Goal: Task Accomplishment & Management: Manage account settings

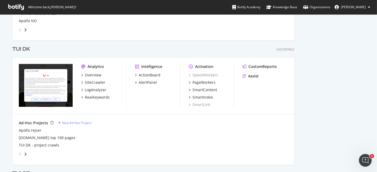
scroll to position [674, 0]
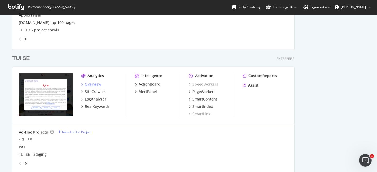
click at [90, 83] on div "Overview" at bounding box center [93, 84] width 16 height 5
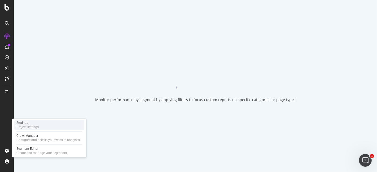
click at [34, 124] on div "Settings" at bounding box center [27, 123] width 22 height 4
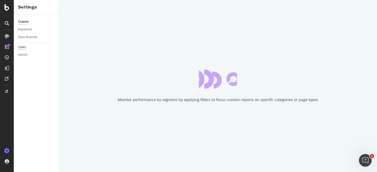
click at [25, 48] on div "Users" at bounding box center [22, 48] width 8 height 6
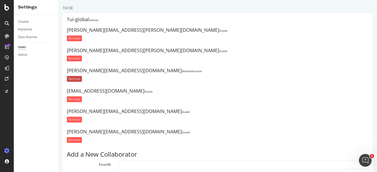
click at [78, 77] on input "Remove" at bounding box center [74, 79] width 15 height 6
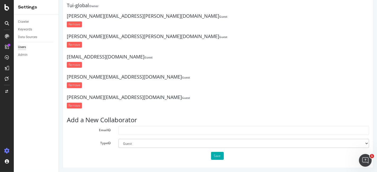
scroll to position [32, 0]
drag, startPoint x: 97, startPoint y: 96, endPoint x: 116, endPoint y: 93, distance: 19.8
click at [59, 93] on html "TUI SE × The collaborator has been deleted. Tui-global Owner [PERSON_NAME][EMAI…" at bounding box center [218, 71] width 318 height 206
click at [265, 59] on div "[EMAIL_ADDRESS][DOMAIN_NAME] Guest Remove" at bounding box center [218, 63] width 302 height 16
click at [28, 61] on div "ActionBoard" at bounding box center [30, 60] width 21 height 5
